Goal: Transaction & Acquisition: Purchase product/service

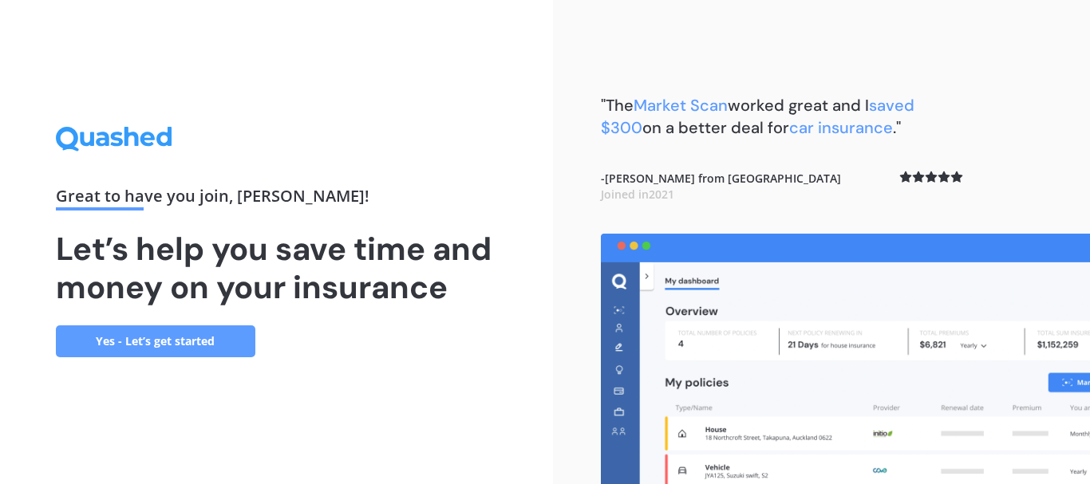
click at [227, 339] on link "Yes - Let’s get started" at bounding box center [155, 341] width 199 height 32
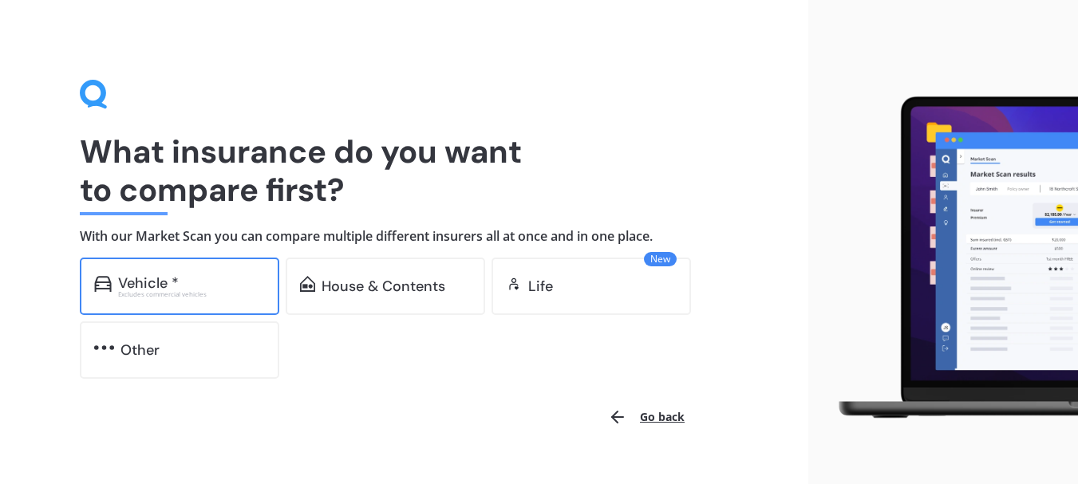
click at [208, 298] on div "Vehicle * Excludes commercial vehicles" at bounding box center [179, 286] width 199 height 57
